Goal: Book appointment/travel/reservation

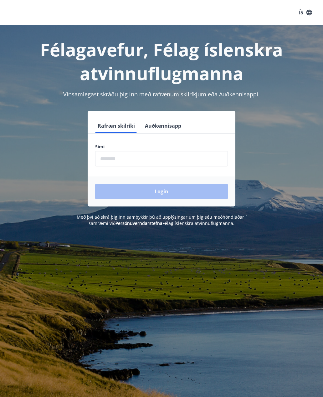
click at [186, 163] on input "phone" at bounding box center [161, 158] width 133 height 15
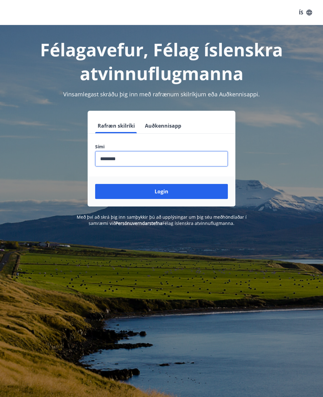
type input "********"
click at [169, 194] on button "Login" at bounding box center [161, 191] width 133 height 15
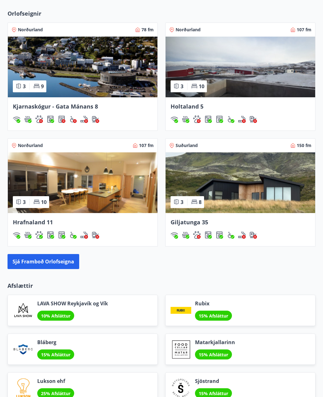
scroll to position [491, 0]
click at [95, 208] on img at bounding box center [83, 182] width 150 height 61
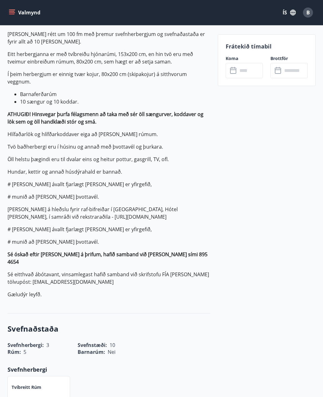
scroll to position [190, 0]
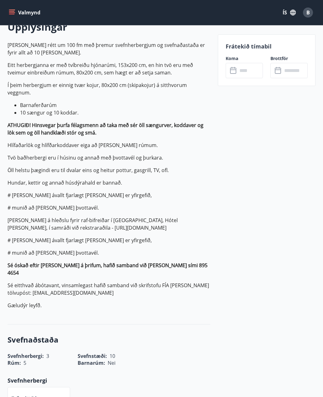
click at [11, 11] on icon "menu" at bounding box center [12, 11] width 6 height 1
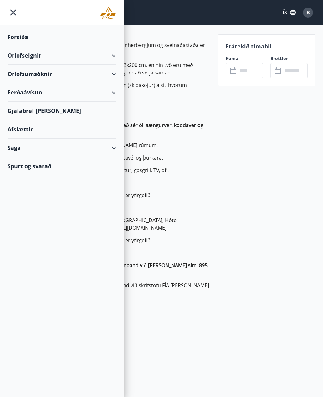
click at [42, 77] on div "Orlofsumsóknir" at bounding box center [62, 74] width 109 height 18
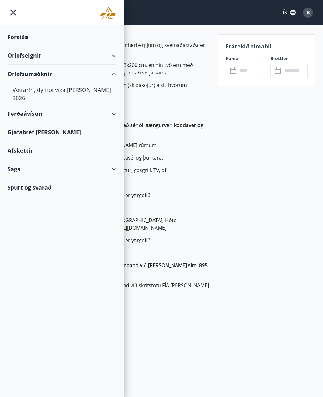
click at [33, 91] on div "Vetrarfrí, dymbilvika og páskar 2026" at bounding box center [62, 93] width 99 height 21
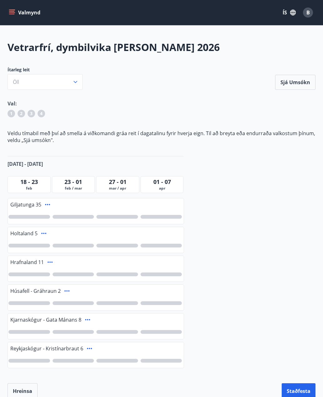
click at [76, 85] on button "Öll" at bounding box center [45, 82] width 75 height 16
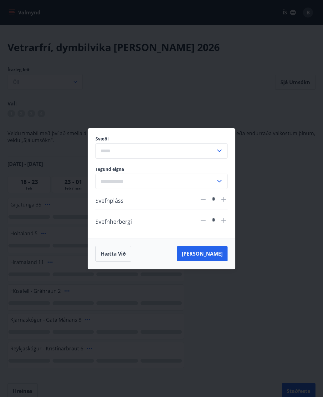
click at [222, 152] on icon at bounding box center [220, 151] width 8 height 8
click at [107, 224] on li "Norðurland" at bounding box center [162, 220] width 132 height 11
type input "**********"
click at [220, 183] on icon at bounding box center [220, 182] width 8 height 8
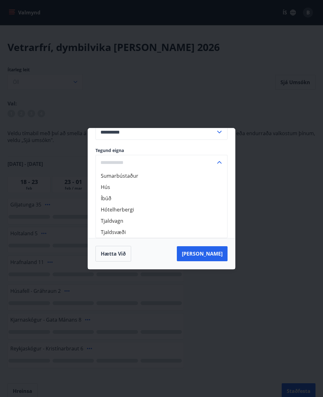
scroll to position [19, 0]
click at [110, 178] on li "Sumarbústaður" at bounding box center [162, 175] width 132 height 11
type input "**********"
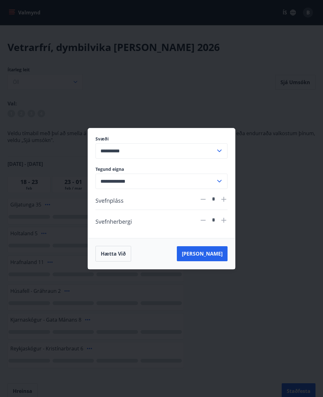
scroll to position [0, 0]
click at [252, 183] on div "**********" at bounding box center [161, 198] width 323 height 397
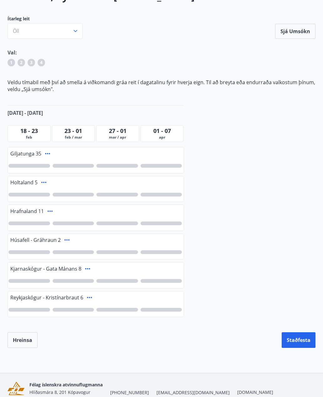
scroll to position [60, 0]
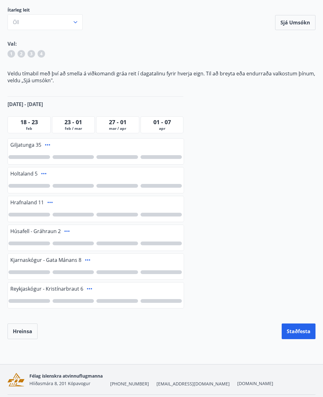
click at [21, 335] on button "Hreinsa" at bounding box center [23, 332] width 30 height 16
click at [310, 35] on button "Close" at bounding box center [310, 31] width 11 height 11
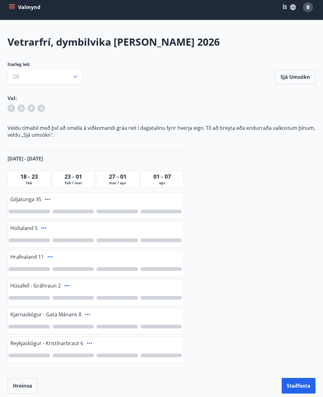
scroll to position [0, 0]
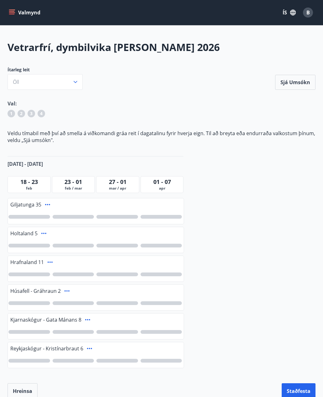
click at [16, 15] on button "Valmynd" at bounding box center [25, 12] width 35 height 11
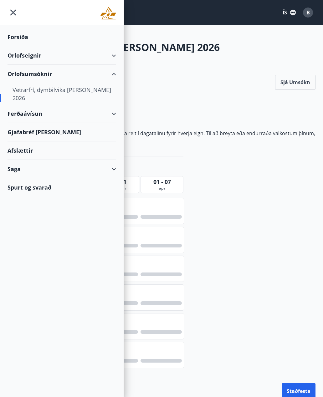
click at [10, 36] on div "Forsíða" at bounding box center [62, 37] width 109 height 18
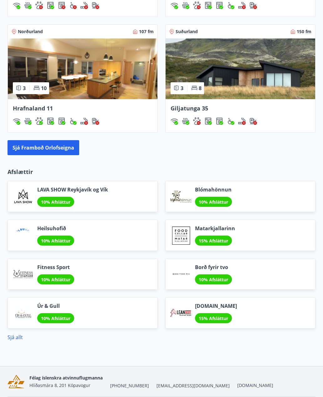
scroll to position [607, 0]
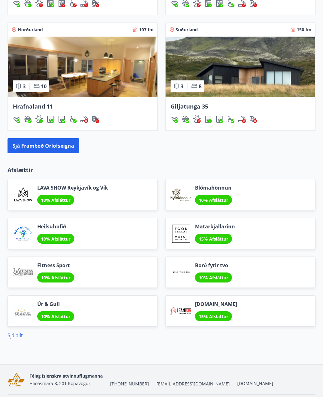
click at [16, 334] on link "Sjá allt" at bounding box center [15, 335] width 15 height 7
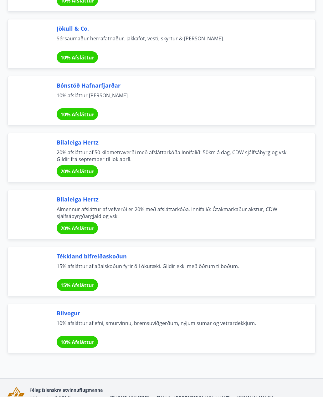
scroll to position [4045, 0]
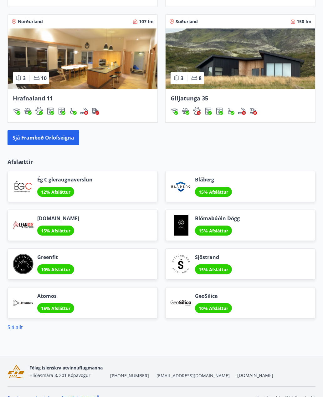
scroll to position [620, 0]
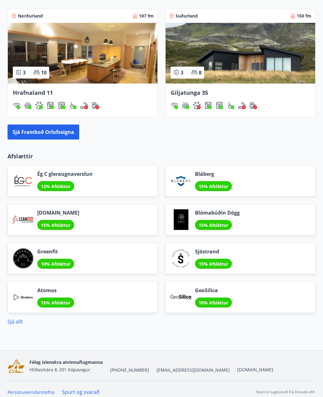
click at [35, 134] on button "Sjá framboð orlofseigna" at bounding box center [44, 132] width 72 height 15
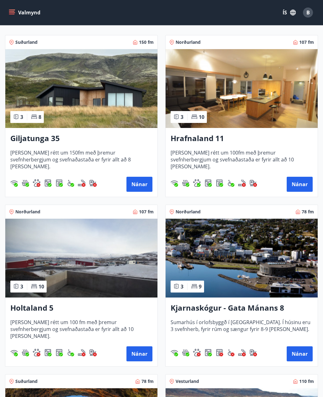
click at [304, 187] on button "Nánar" at bounding box center [300, 184] width 26 height 15
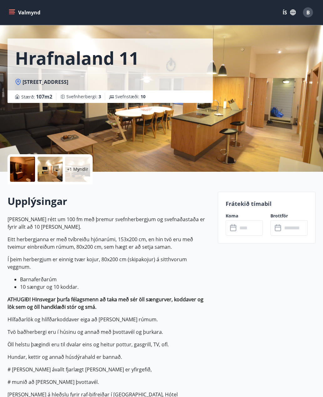
scroll to position [62, 0]
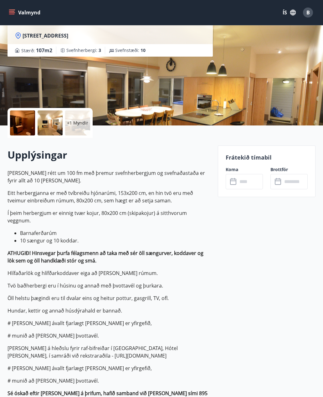
click at [248, 183] on input "text" at bounding box center [250, 181] width 25 height 15
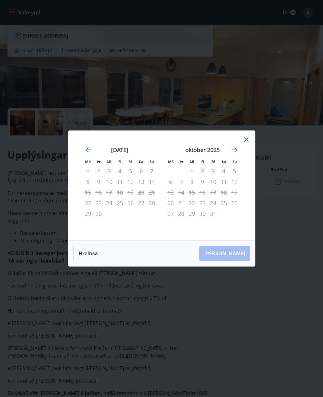
click at [238, 154] on icon "Move forward to switch to the next month." at bounding box center [235, 150] width 8 height 8
click at [249, 143] on icon at bounding box center [247, 140] width 8 height 8
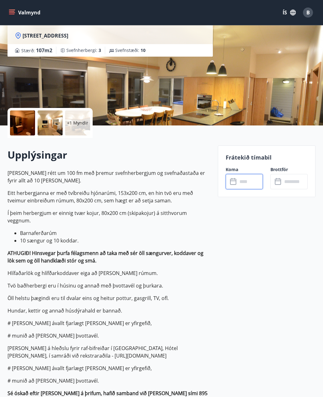
click at [259, 181] on input "text" at bounding box center [250, 181] width 25 height 15
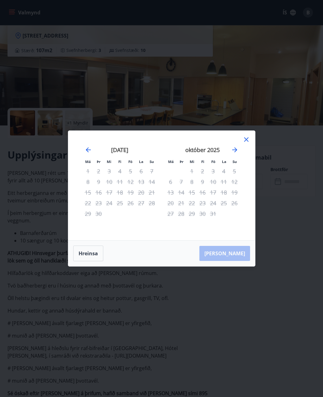
click at [238, 154] on icon "Move forward to switch to the next month." at bounding box center [235, 150] width 8 height 8
click at [240, 159] on div "nóvember 2025 1 2 3 4 5 6 7 8 9 10 11 12 13 14 15 16 17 18 19 20 21 22 23 24 25…" at bounding box center [202, 189] width 83 height 103
click at [241, 162] on div "nóvember 2025 1 2 3 4 5 6 7 8 9 10 11 12 13 14 15 16 17 18 19 20 21 22 23 24 25…" at bounding box center [202, 189] width 83 height 103
click at [245, 161] on div "september 2025 1 2 3 4 5 6 7 8 9 10 11 12 13 14 15 16 17 18 19 20 21 22 23 24 2…" at bounding box center [245, 189] width 332 height 103
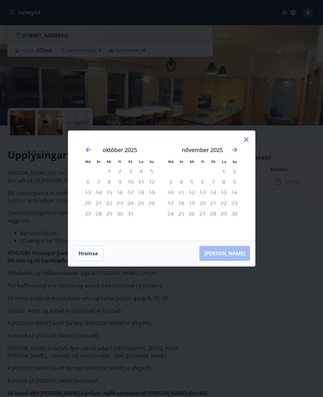
click at [238, 154] on icon "Move forward to switch to the next month." at bounding box center [235, 150] width 8 height 8
click at [237, 154] on icon "Move forward to switch to the next month." at bounding box center [235, 150] width 8 height 8
click at [235, 154] on icon "Move forward to switch to the next month." at bounding box center [235, 150] width 8 height 8
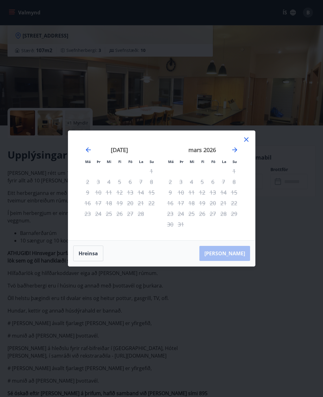
click at [235, 154] on icon "Move forward to switch to the next month." at bounding box center [235, 150] width 8 height 8
click at [81, 261] on button "Hreinsa" at bounding box center [88, 254] width 30 height 16
click at [249, 143] on icon at bounding box center [247, 140] width 8 height 8
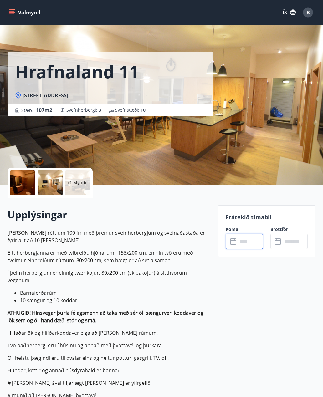
scroll to position [0, 0]
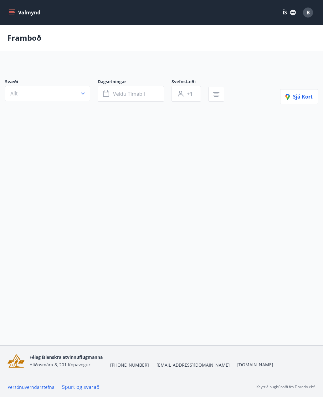
scroll to position [20, 0]
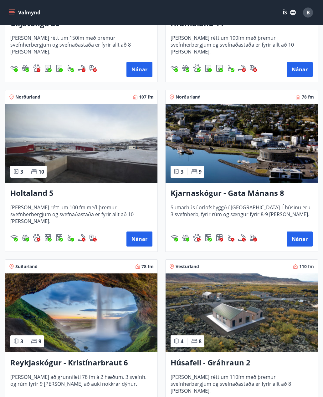
click at [299, 242] on button "Nánar" at bounding box center [300, 239] width 26 height 15
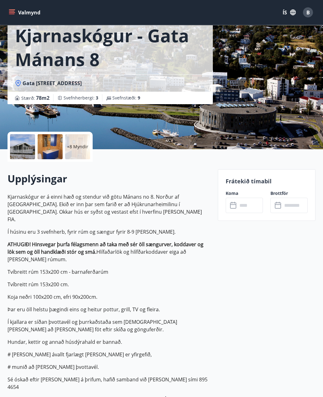
click at [245, 207] on input "text" at bounding box center [250, 205] width 25 height 15
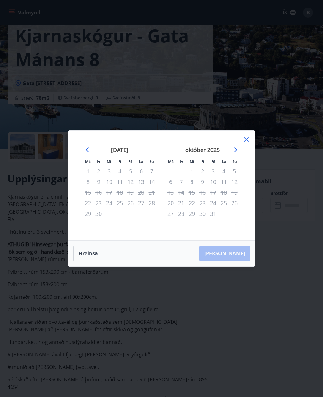
click at [238, 154] on icon "Move forward to switch to the next month." at bounding box center [235, 150] width 8 height 8
click at [237, 154] on icon "Move forward to switch to the next month." at bounding box center [235, 150] width 8 height 8
click at [238, 154] on icon "Move forward to switch to the next month." at bounding box center [235, 150] width 8 height 8
click at [237, 154] on icon "Move forward to switch to the next month." at bounding box center [235, 150] width 8 height 8
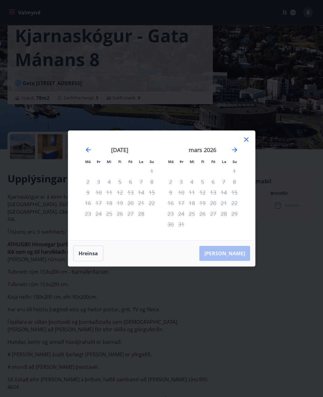
click at [249, 143] on icon at bounding box center [247, 140] width 8 height 8
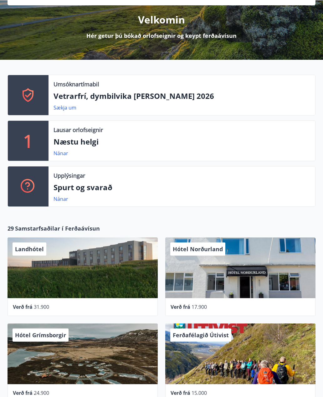
scroll to position [73, 0]
click at [59, 198] on link "Nánar" at bounding box center [61, 199] width 15 height 7
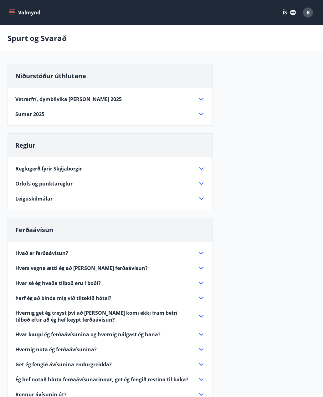
click at [203, 186] on icon at bounding box center [202, 184] width 8 height 8
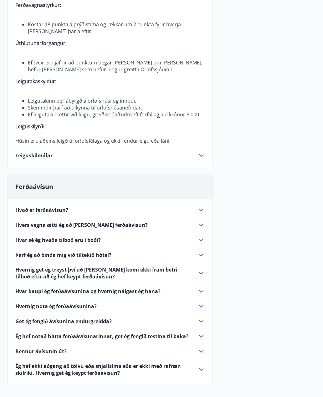
scroll to position [333, 0]
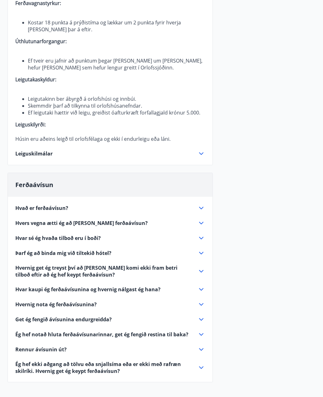
click at [204, 154] on icon at bounding box center [202, 154] width 8 height 8
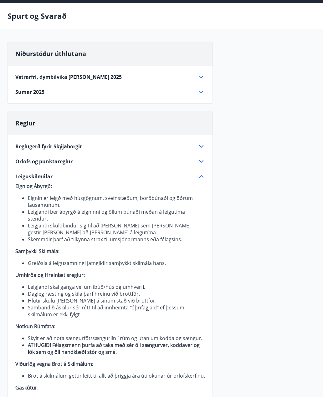
scroll to position [0, 0]
